Goal: Task Accomplishment & Management: Use online tool/utility

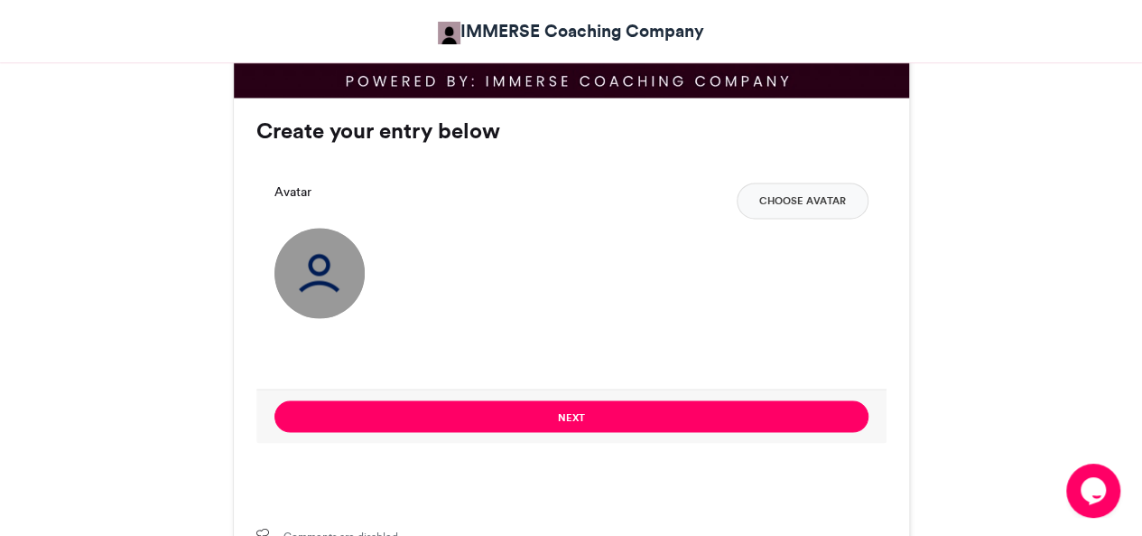
scroll to position [1320, 0]
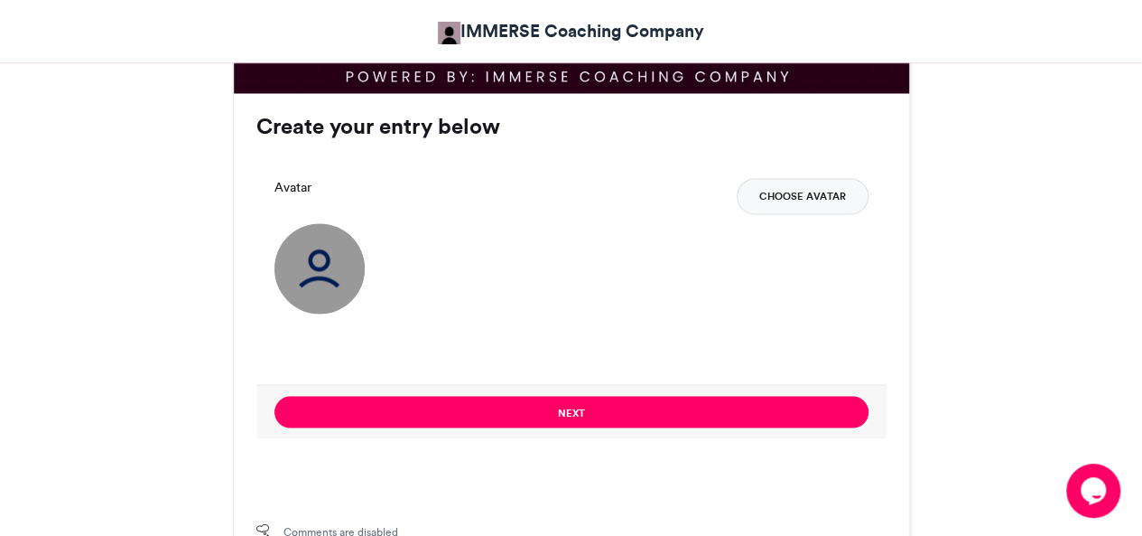
click at [807, 189] on button "Choose Avatar" at bounding box center [803, 196] width 132 height 36
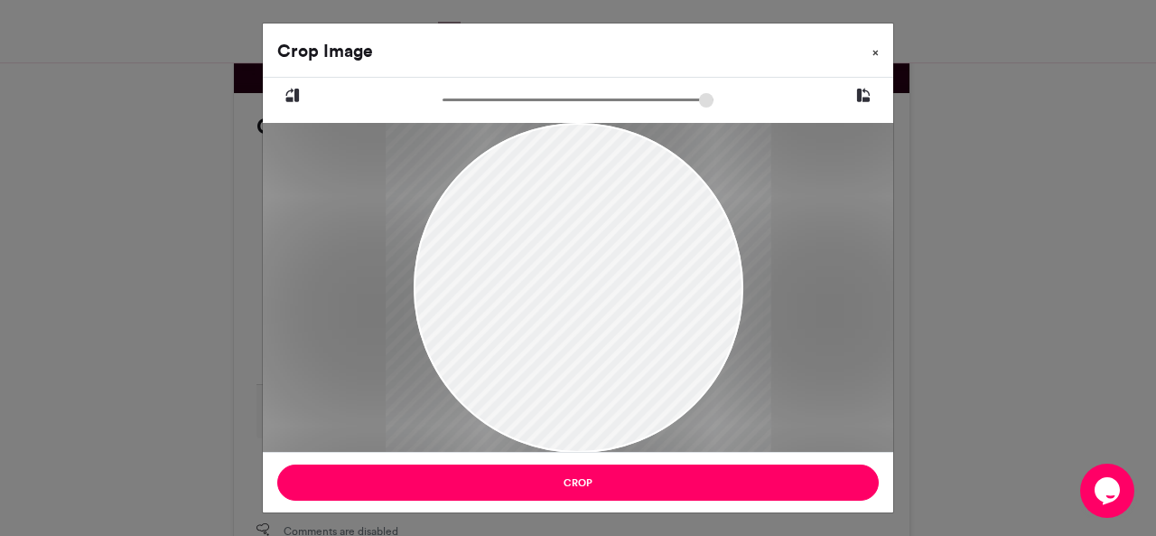
click at [874, 54] on span "×" at bounding box center [875, 52] width 6 height 11
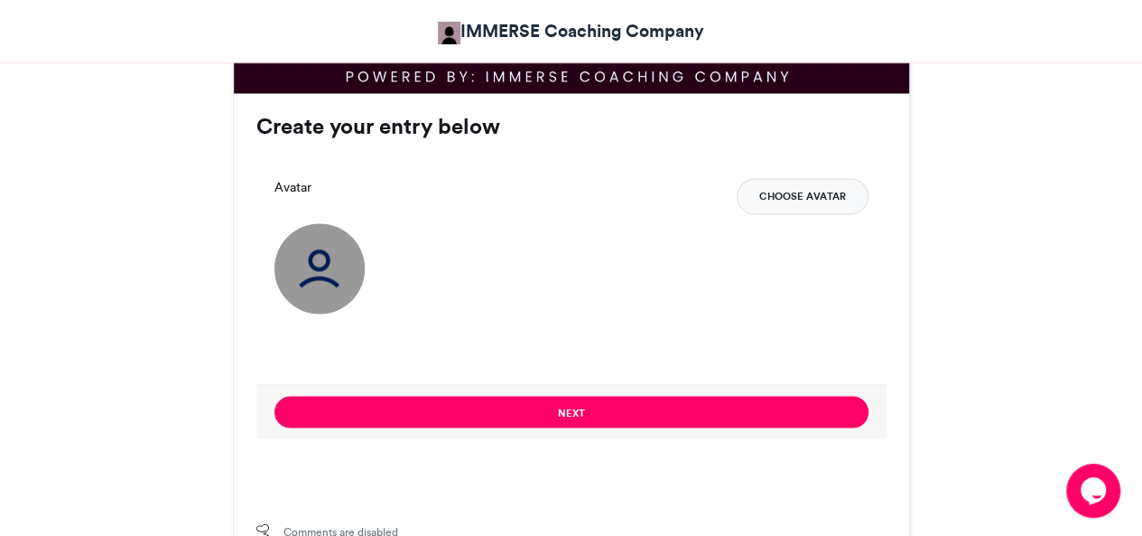
click at [796, 186] on button "Choose Avatar" at bounding box center [803, 196] width 132 height 36
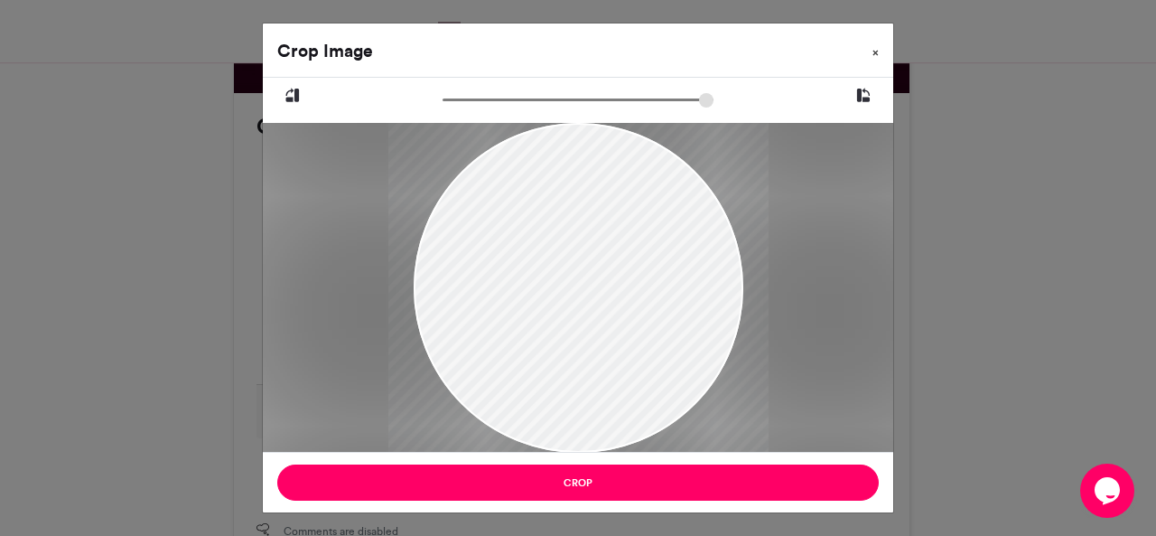
click at [880, 50] on button "×" at bounding box center [875, 48] width 35 height 51
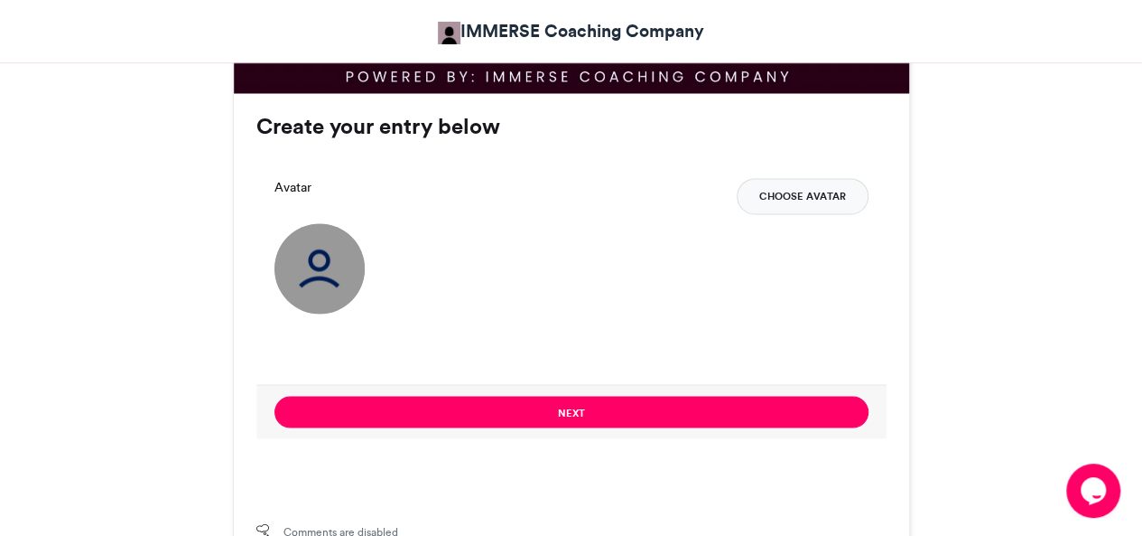
click at [775, 194] on button "Choose Avatar" at bounding box center [803, 196] width 132 height 36
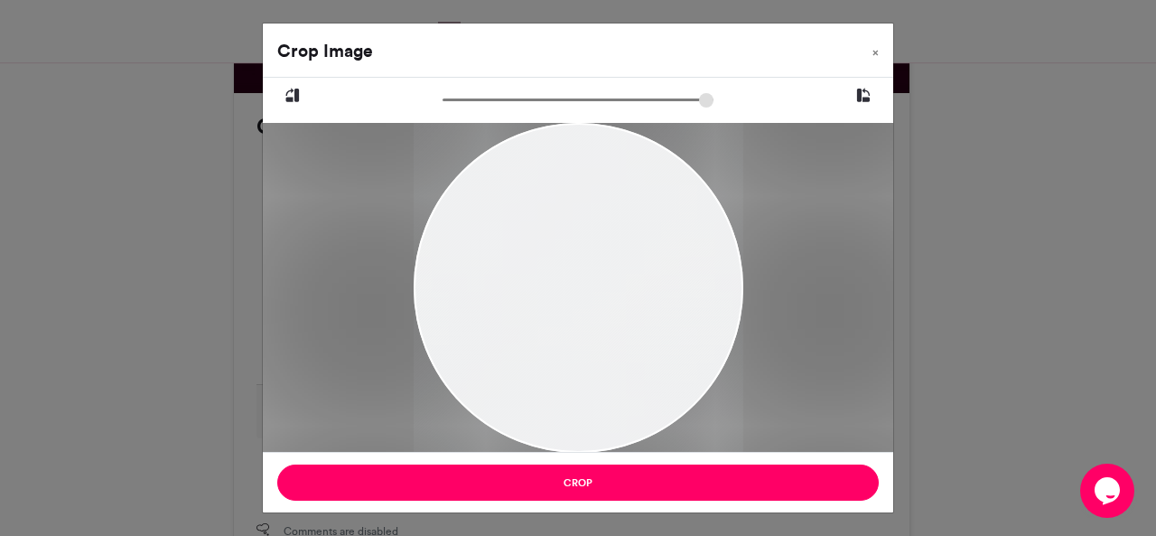
drag, startPoint x: 576, startPoint y: 249, endPoint x: 576, endPoint y: 274, distance: 24.4
click at [576, 274] on div at bounding box center [579, 308] width 330 height 494
click at [576, 274] on div at bounding box center [579, 313] width 330 height 494
drag, startPoint x: 599, startPoint y: 334, endPoint x: 598, endPoint y: 358, distance: 23.5
click at [598, 358] on div at bounding box center [579, 336] width 330 height 494
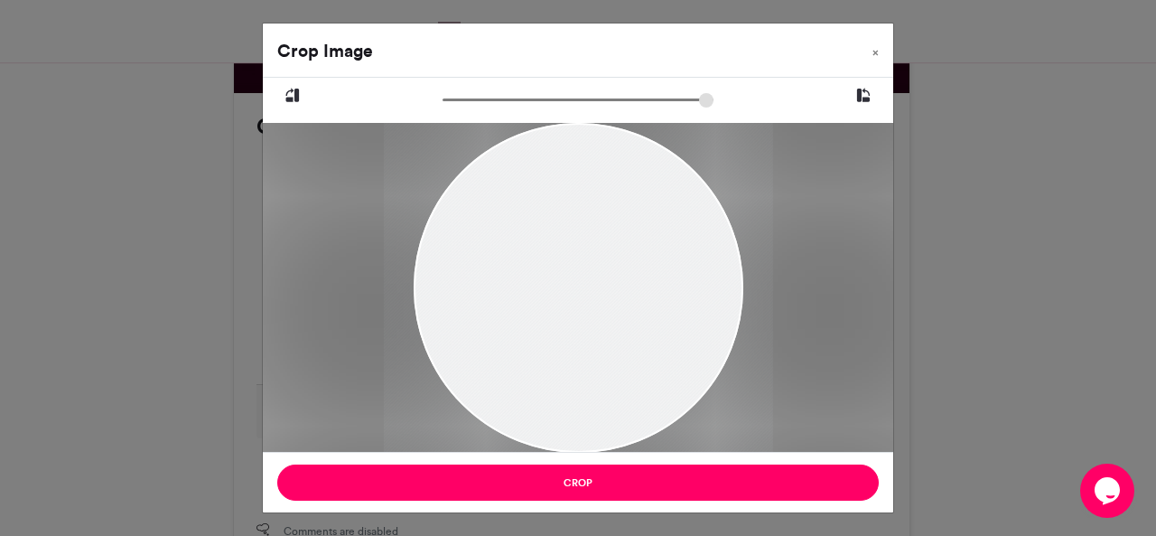
type input "******"
click at [452, 102] on input "zoom" at bounding box center [578, 99] width 271 height 17
drag, startPoint x: 583, startPoint y: 235, endPoint x: 583, endPoint y: 257, distance: 22.6
click at [583, 257] on div at bounding box center [578, 368] width 389 height 583
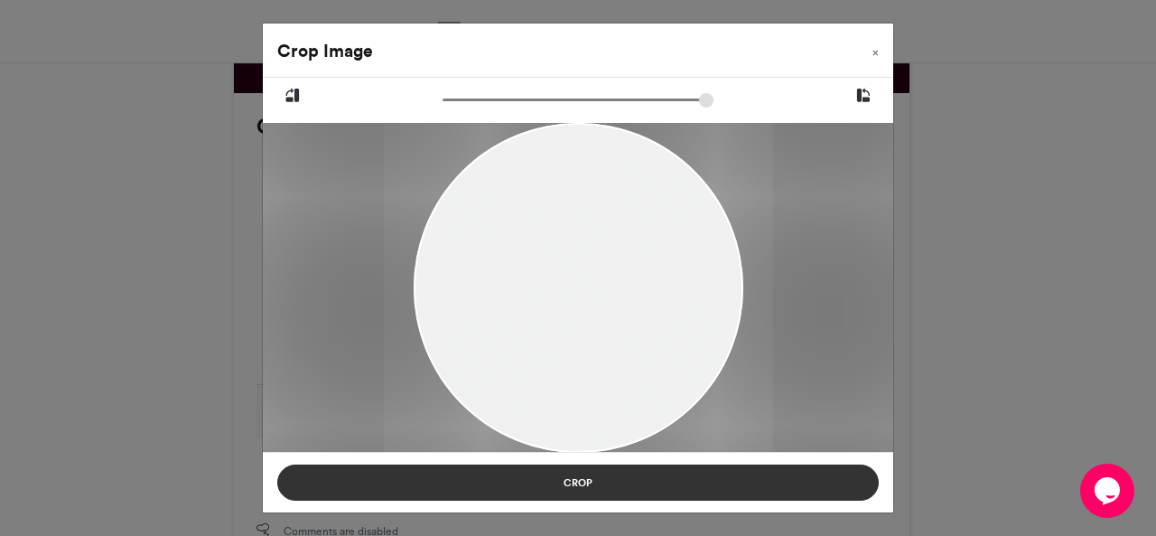
click at [658, 486] on button "Crop" at bounding box center [578, 482] width 602 height 36
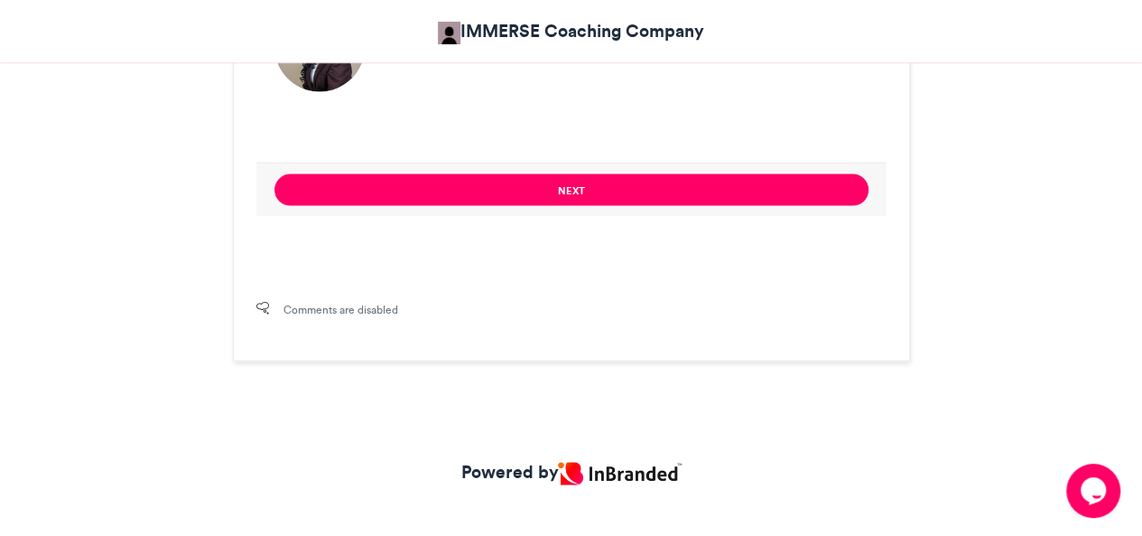
scroll to position [1562, 0]
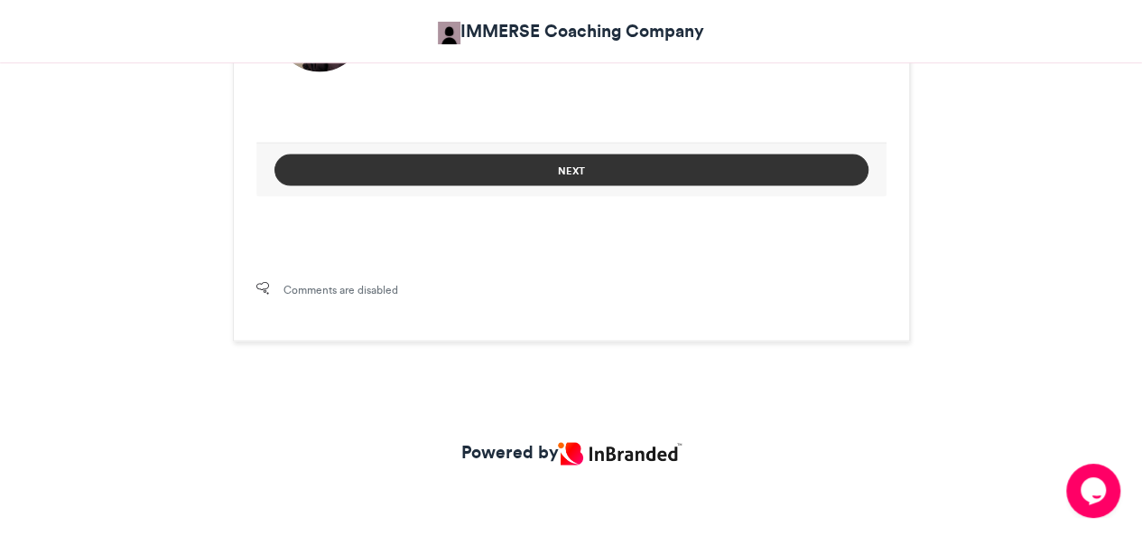
click at [744, 173] on button "Next" at bounding box center [572, 170] width 594 height 32
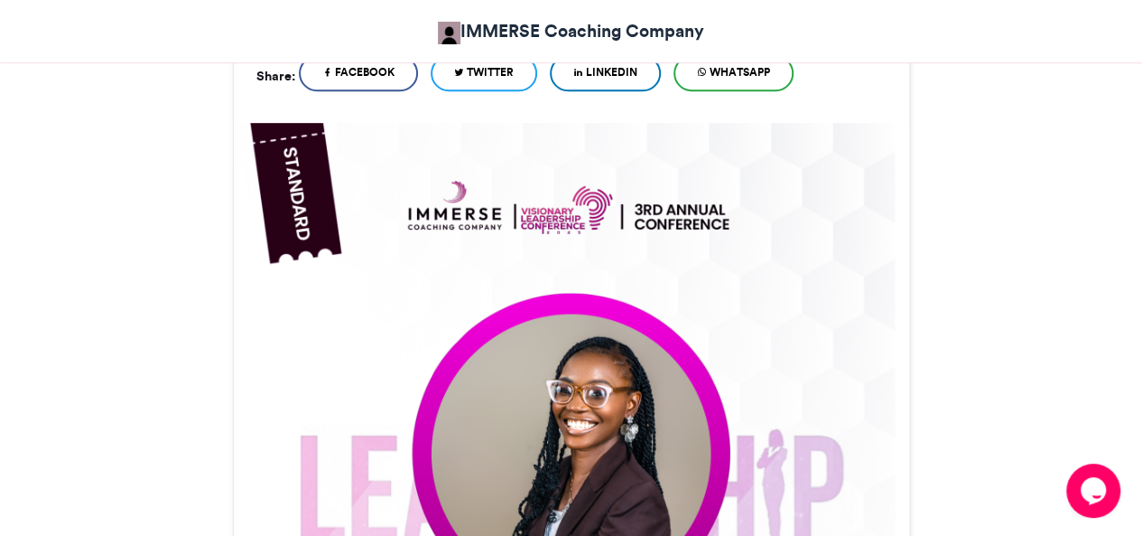
scroll to position [1272, 0]
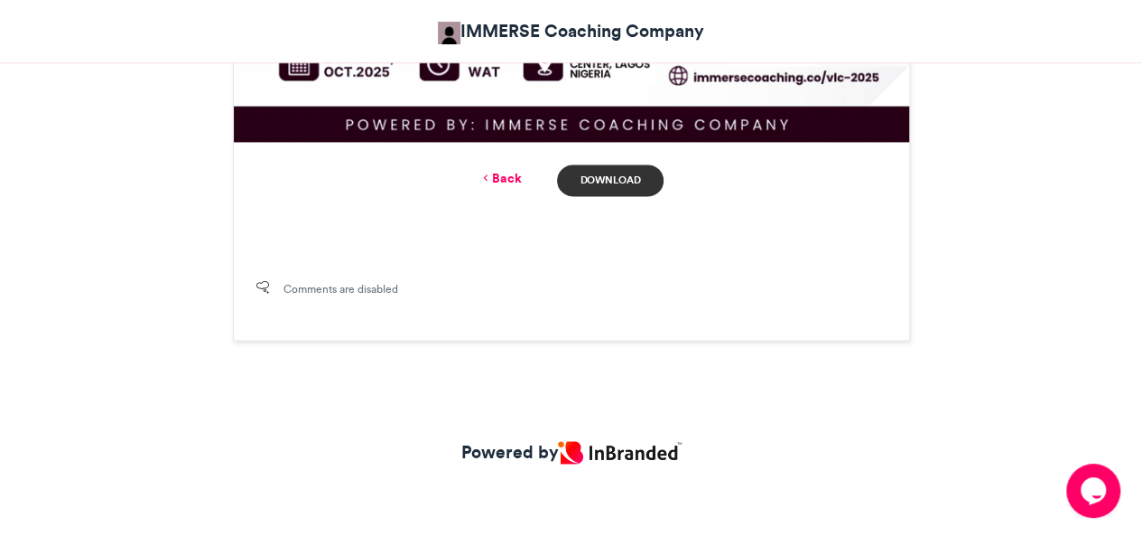
click at [598, 175] on link "Download" at bounding box center [610, 180] width 106 height 32
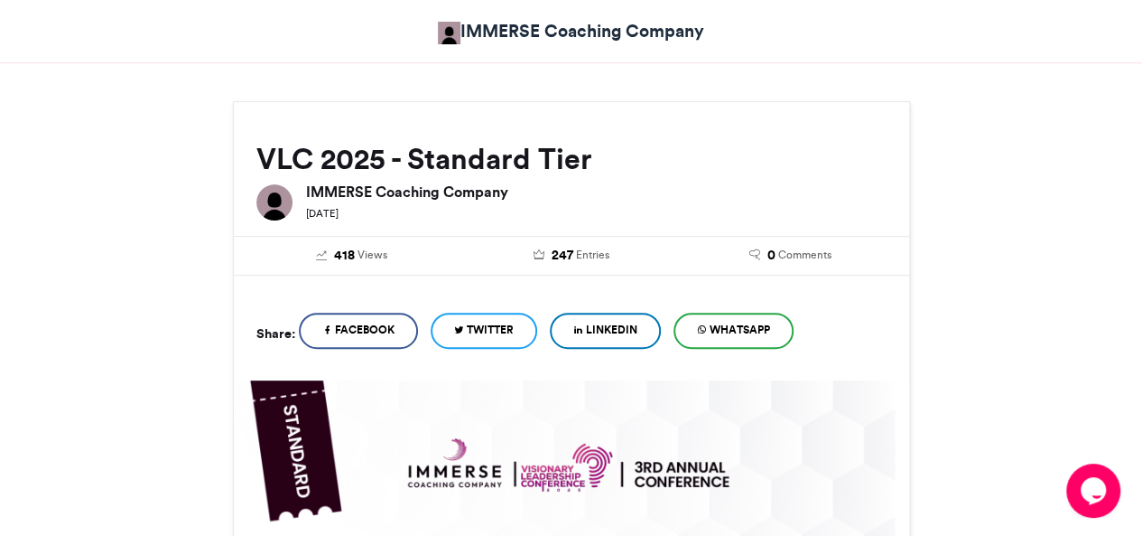
scroll to position [0, 0]
